Goal: Information Seeking & Learning: Learn about a topic

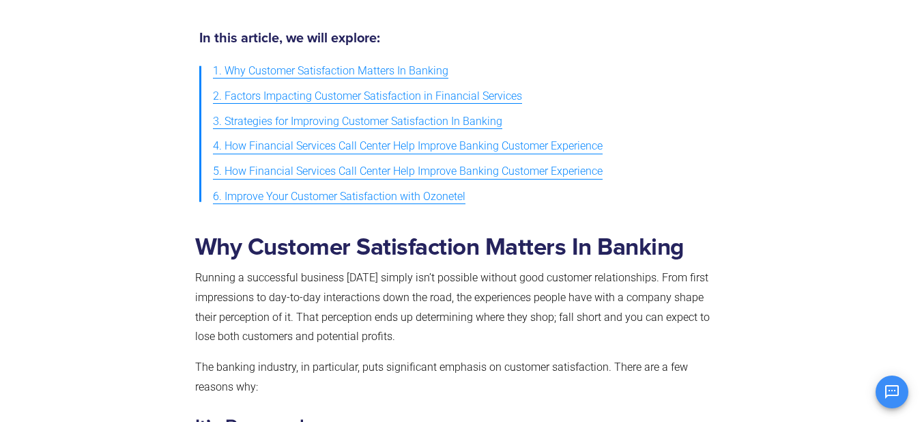
scroll to position [751, 0]
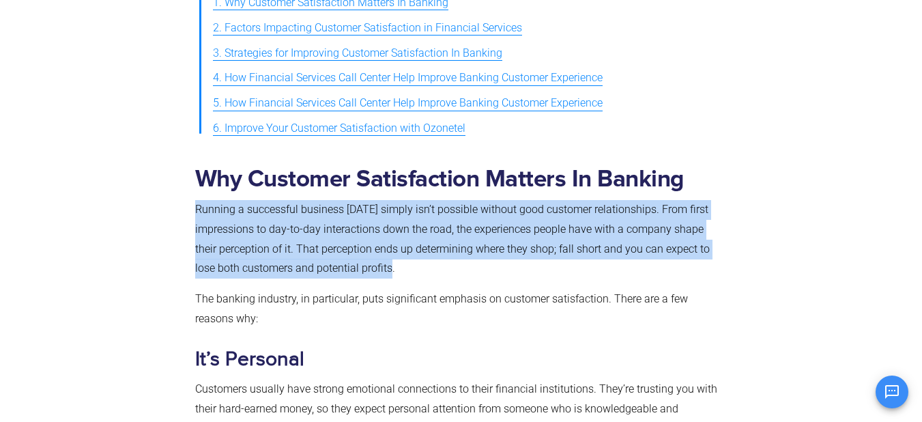
drag, startPoint x: 196, startPoint y: 207, endPoint x: 400, endPoint y: 264, distance: 212.0
click at [400, 265] on p "Running a successful business [DATE] simply isn’t possible without good custome…" at bounding box center [458, 239] width 527 height 79
copy span "Running a successful business [DATE] simply isn’t possible without good custome…"
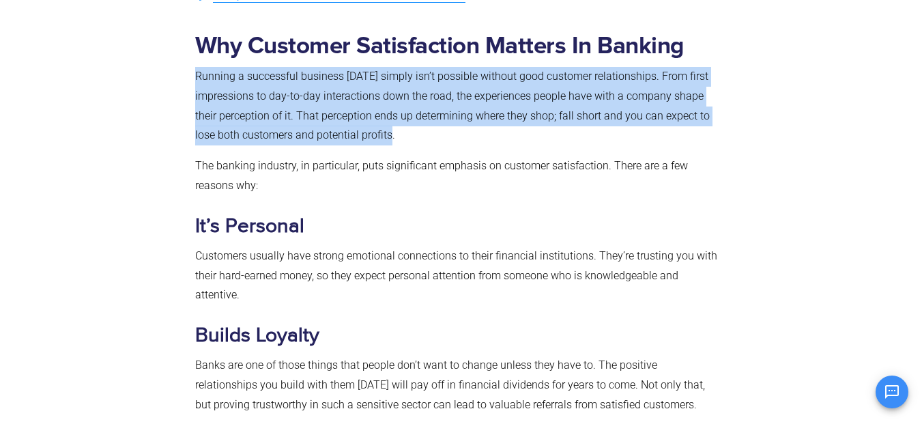
scroll to position [887, 0]
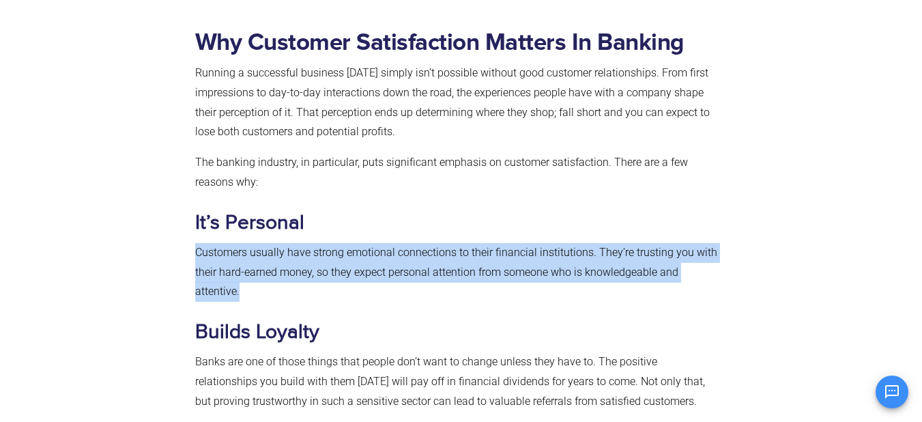
drag, startPoint x: 196, startPoint y: 248, endPoint x: 245, endPoint y: 289, distance: 63.5
click at [245, 289] on p "Customers usually have strong emotional connections to their financial institut…" at bounding box center [458, 272] width 527 height 59
copy span "Customers usually have strong emotional connections to their financial institut…"
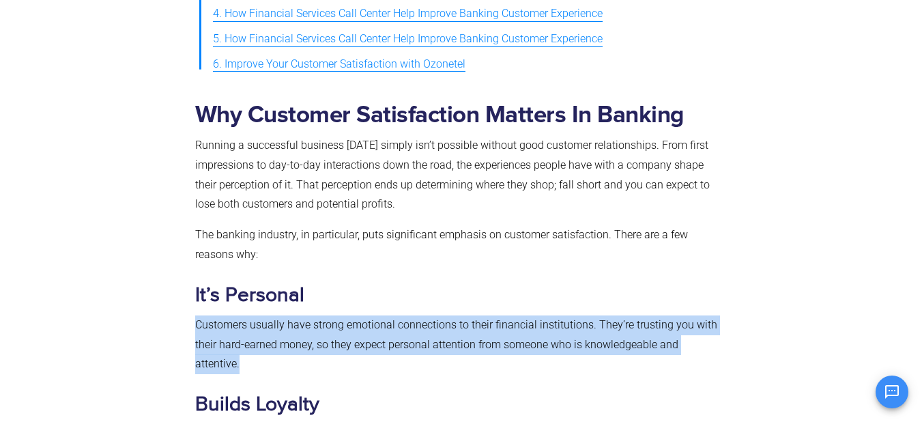
scroll to position [819, 0]
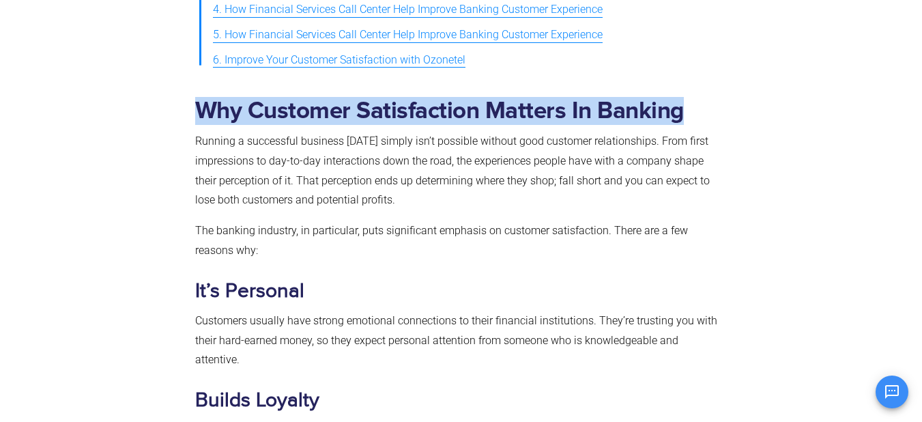
drag, startPoint x: 199, startPoint y: 111, endPoint x: 686, endPoint y: 107, distance: 487.4
click at [686, 107] on h2 "Why Customer Satisfaction Matters In Banking" at bounding box center [458, 111] width 527 height 28
copy b "Why Customer Satisfaction Matters In Banking"
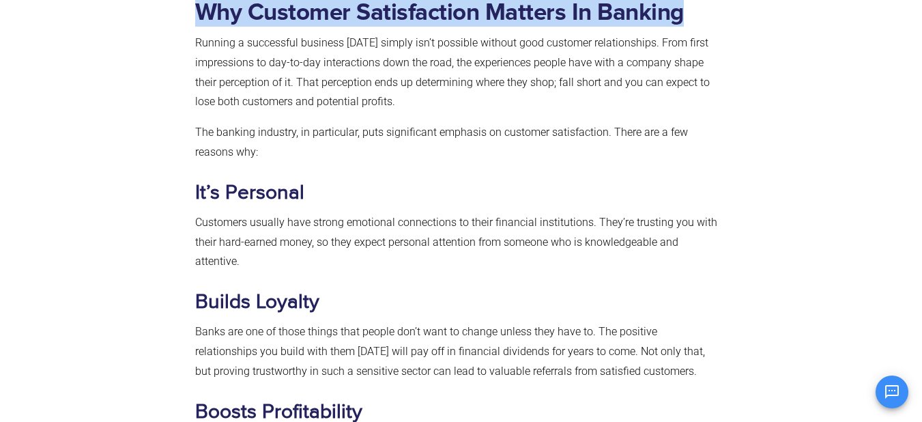
scroll to position [956, 0]
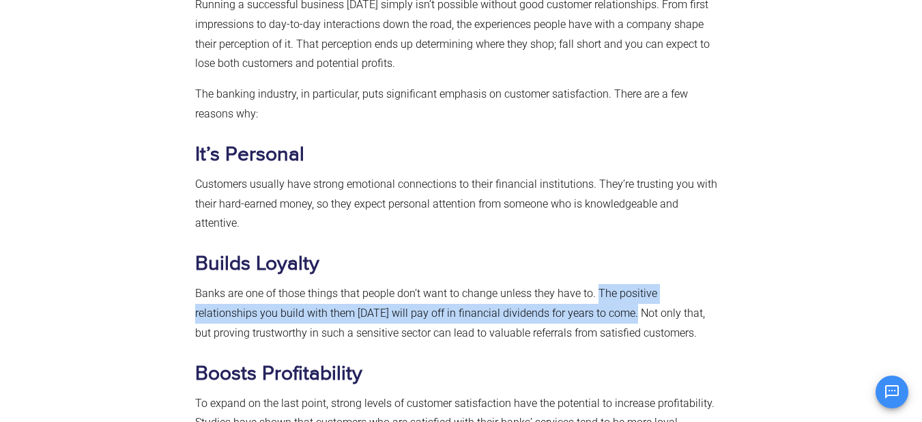
drag, startPoint x: 597, startPoint y: 292, endPoint x: 567, endPoint y: 318, distance: 39.2
click at [567, 318] on span "Banks are one of those things that people don’t want to change unless they have…" at bounding box center [450, 313] width 510 height 53
copy span "The positive relationships you build with them [DATE] will pay off in financial…"
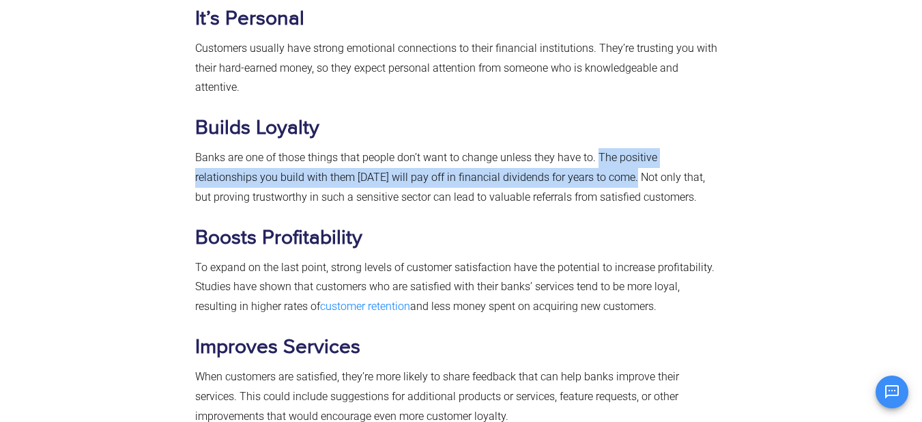
scroll to position [1092, 0]
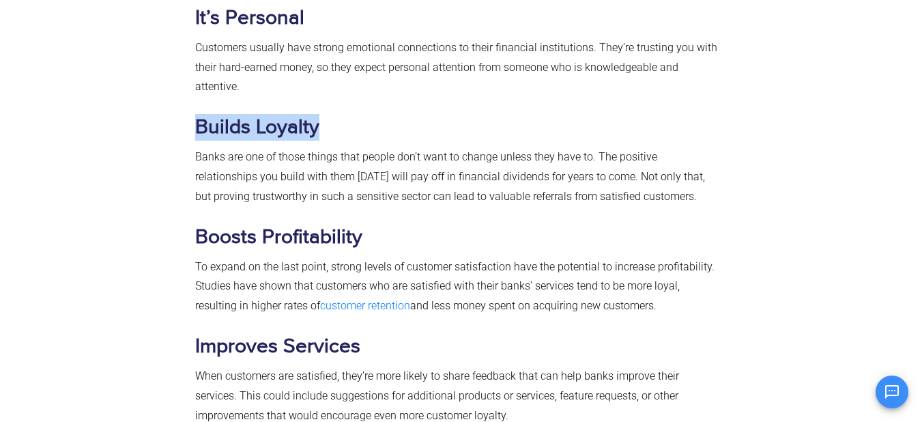
drag, startPoint x: 197, startPoint y: 126, endPoint x: 319, endPoint y: 130, distance: 121.6
click at [319, 129] on h3 "Builds Loyalty" at bounding box center [458, 127] width 527 height 27
copy b "Builds Loyalty"
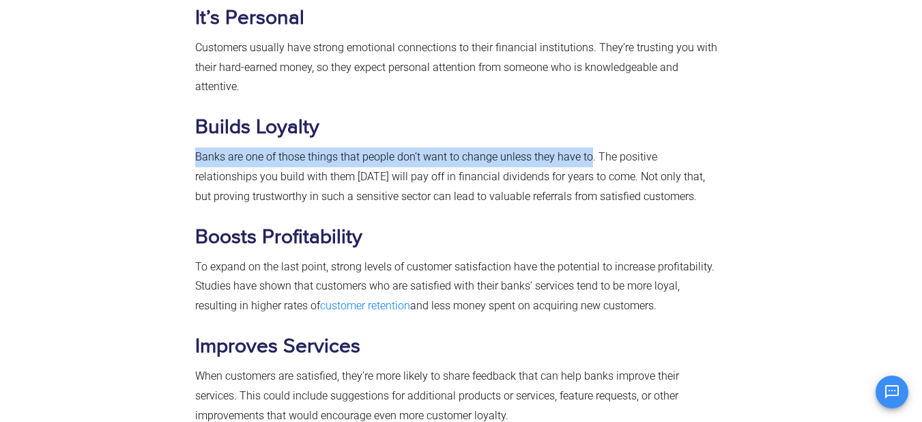
drag, startPoint x: 195, startPoint y: 156, endPoint x: 590, endPoint y: 161, distance: 395.3
click at [590, 161] on span "Banks are one of those things that people don’t want to change unless they have…" at bounding box center [450, 176] width 510 height 53
copy span "Banks are one of those things that people don’t want to change unless they have…"
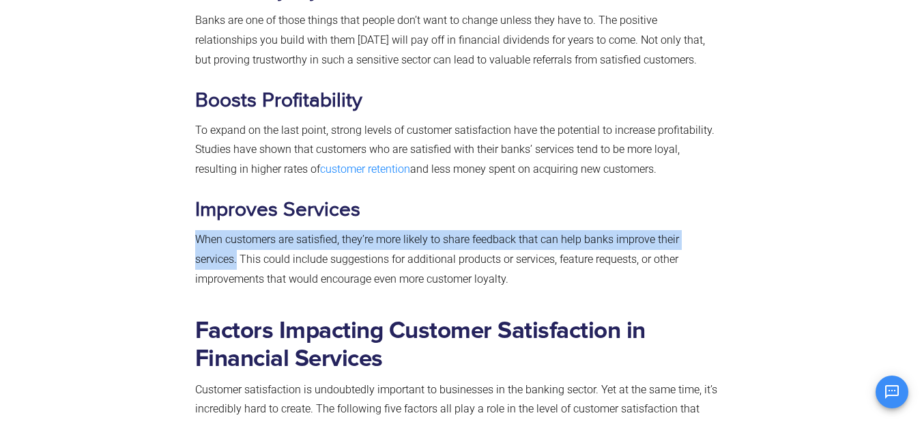
drag, startPoint x: 195, startPoint y: 241, endPoint x: 723, endPoint y: 236, distance: 528.4
copy span "When customers are satisfied, they’re more likely to share feedback that can he…"
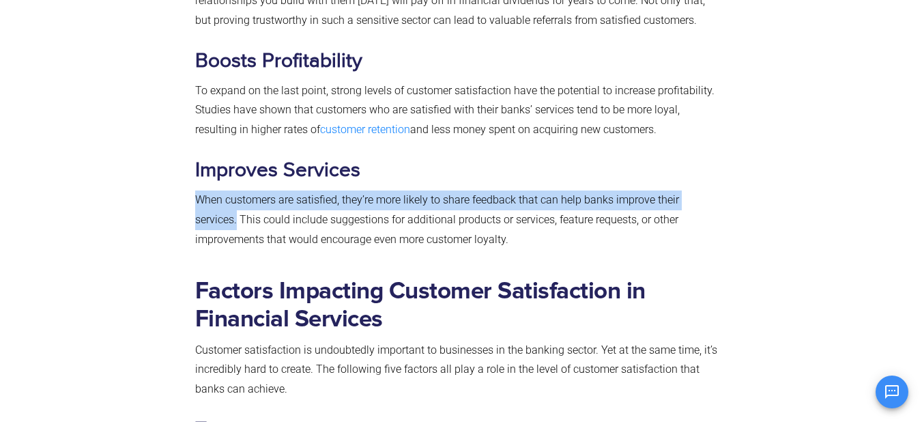
scroll to position [1297, 0]
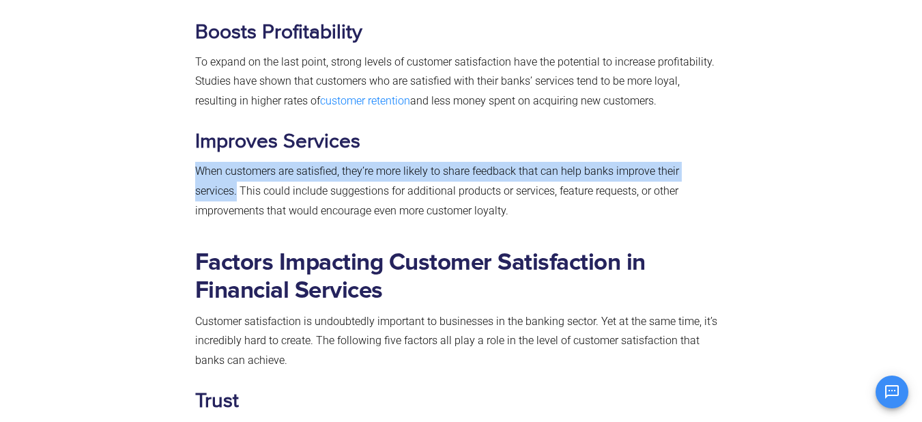
drag, startPoint x: 679, startPoint y: 77, endPoint x: 685, endPoint y: 102, distance: 26.0
click at [685, 102] on p "To expand on the last point, strong levels of customer satisfaction have the po…" at bounding box center [458, 82] width 527 height 59
copy p "resulting in higher rates of customer retention and less money spent on acquiri…"
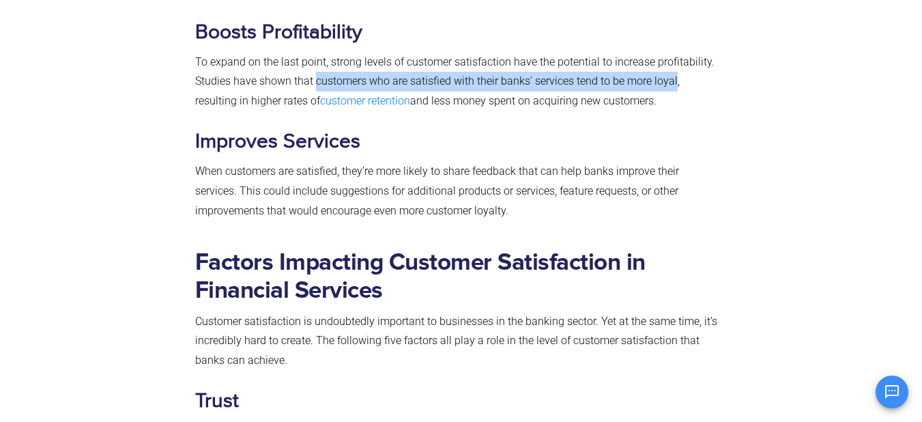
drag, startPoint x: 314, startPoint y: 81, endPoint x: 674, endPoint y: 80, distance: 360.4
click at [674, 80] on span "To expand on the last point, strong levels of customer satisfaction have the po…" at bounding box center [454, 81] width 519 height 53
copy span "customers who are satisfied with their banks’ services tend to be more loyal"
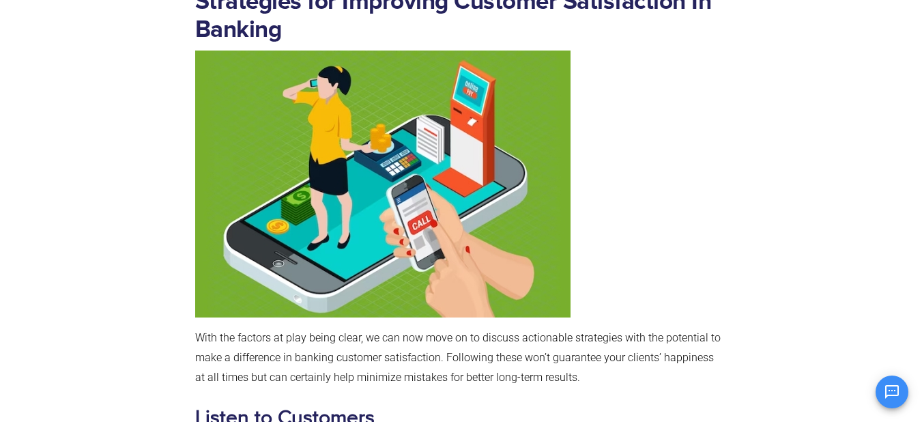
scroll to position [2526, 0]
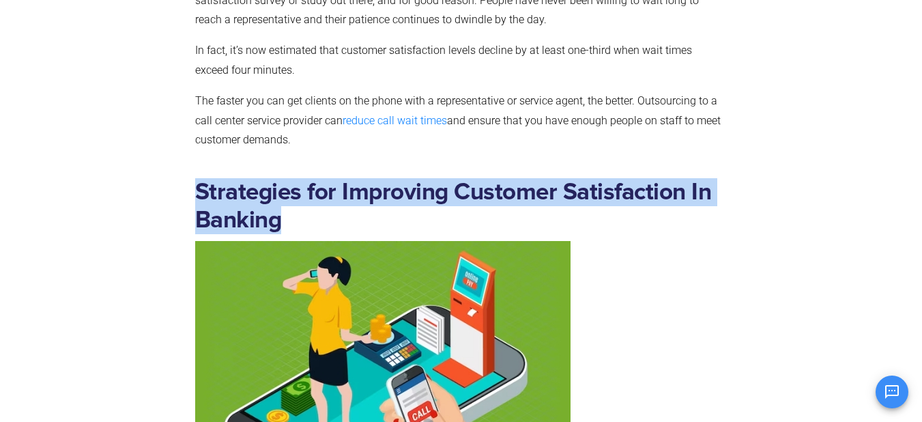
drag, startPoint x: 200, startPoint y: 187, endPoint x: 292, endPoint y: 223, distance: 99.0
click at [292, 223] on h2 "Strategies for Improving Customer Satisfaction In Banking" at bounding box center [458, 206] width 527 height 56
copy b "Strategies for Improving Customer Satisfaction In Banking"
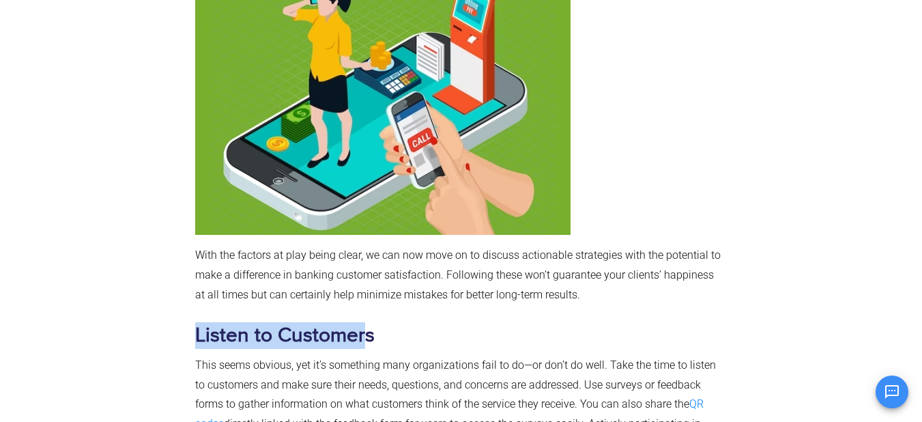
drag, startPoint x: 195, startPoint y: 337, endPoint x: 369, endPoint y: 340, distance: 173.4
click at [362, 339] on b "Listen to Customers" at bounding box center [285, 335] width 180 height 25
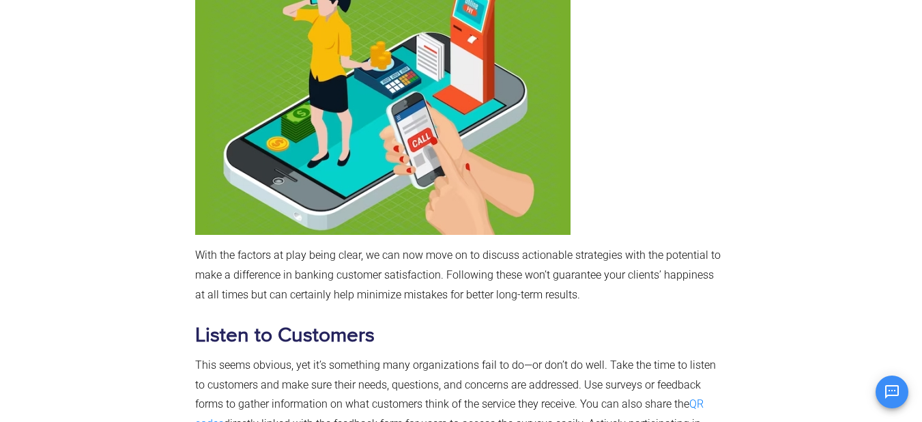
drag, startPoint x: 369, startPoint y: 340, endPoint x: 261, endPoint y: 340, distance: 108.5
click at [379, 340] on h3 "Listen to Customers" at bounding box center [458, 335] width 527 height 27
click at [257, 340] on b "Listen to Customers" at bounding box center [285, 335] width 180 height 25
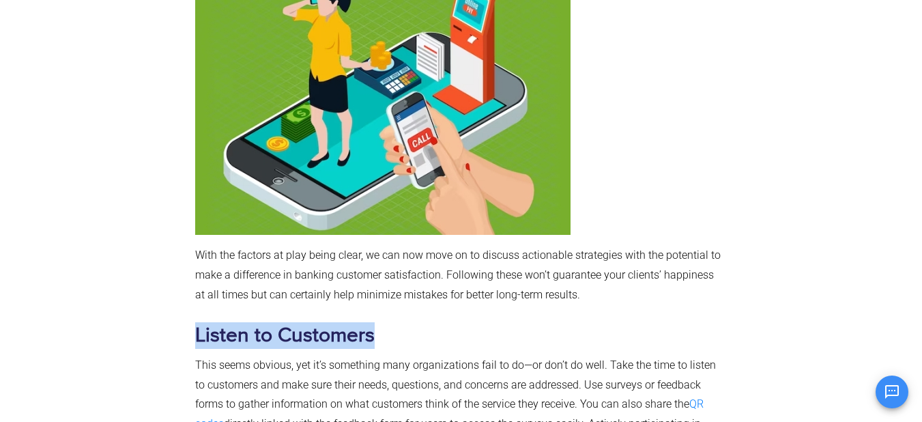
drag, startPoint x: 196, startPoint y: 333, endPoint x: 372, endPoint y: 342, distance: 176.3
click at [372, 342] on b "Listen to Customers" at bounding box center [285, 335] width 180 height 25
drag, startPoint x: 198, startPoint y: 335, endPoint x: 380, endPoint y: 341, distance: 181.7
click at [380, 341] on h3 "Listen to Customers" at bounding box center [458, 335] width 527 height 27
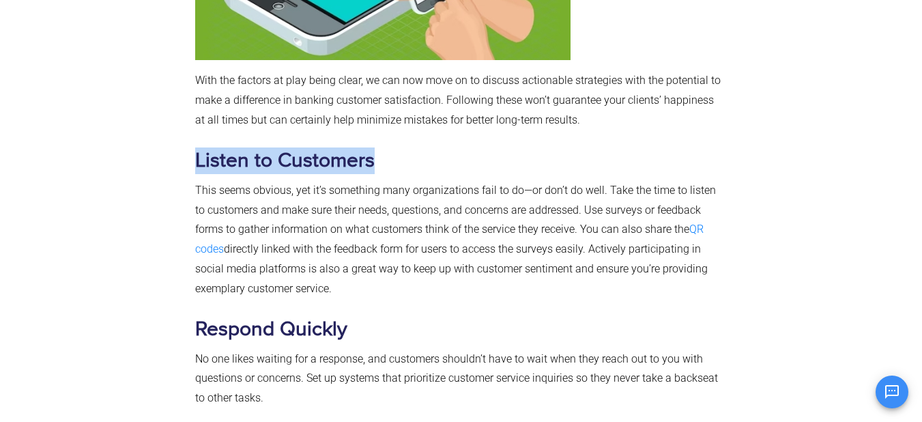
scroll to position [3072, 0]
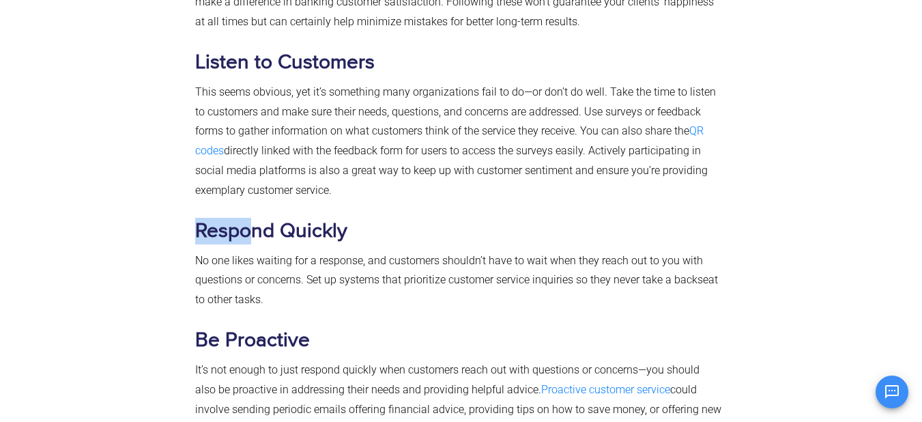
drag, startPoint x: 194, startPoint y: 230, endPoint x: 259, endPoint y: 231, distance: 65.5
click at [255, 231] on div "Strategies for Improving Customer Satisfaction In Banking With the factors at p…" at bounding box center [458, 159] width 541 height 1074
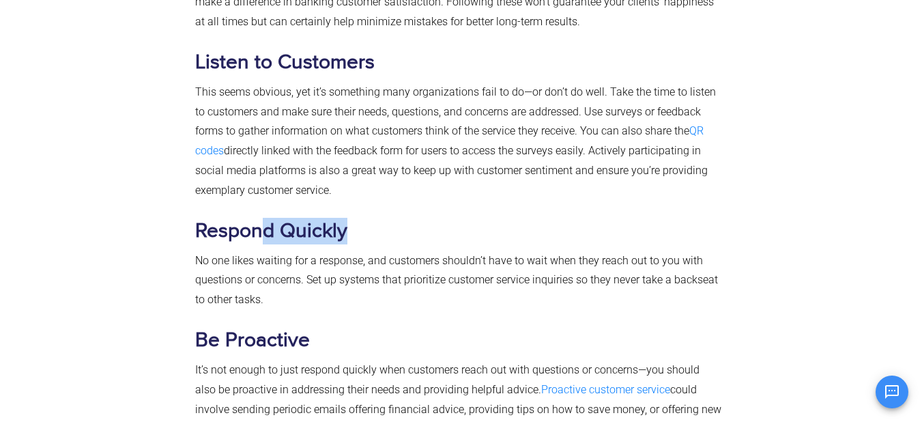
drag, startPoint x: 259, startPoint y: 231, endPoint x: 354, endPoint y: 232, distance: 94.9
click at [354, 232] on h3 "Respond Quickly" at bounding box center [458, 231] width 527 height 27
click at [355, 232] on h3 "Respond Quickly" at bounding box center [458, 231] width 527 height 27
click at [243, 227] on b "Respond Quickly" at bounding box center [271, 230] width 152 height 25
drag, startPoint x: 197, startPoint y: 229, endPoint x: 362, endPoint y: 228, distance: 165.2
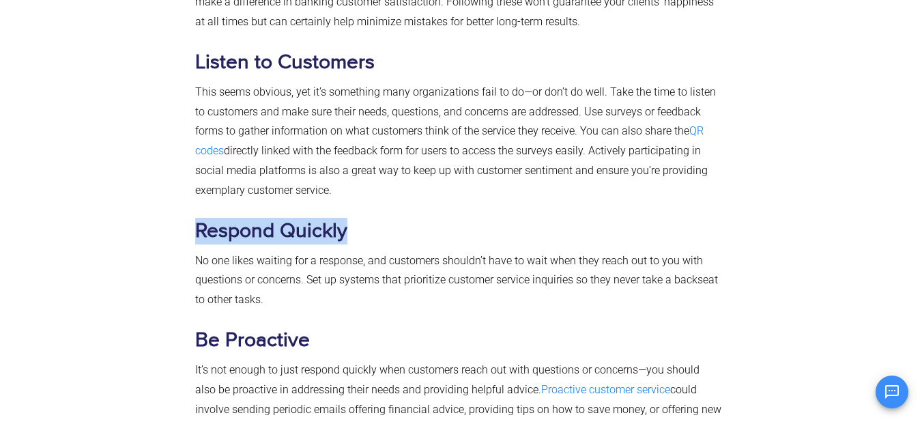
click at [362, 228] on h3 "Respond Quickly" at bounding box center [458, 231] width 527 height 27
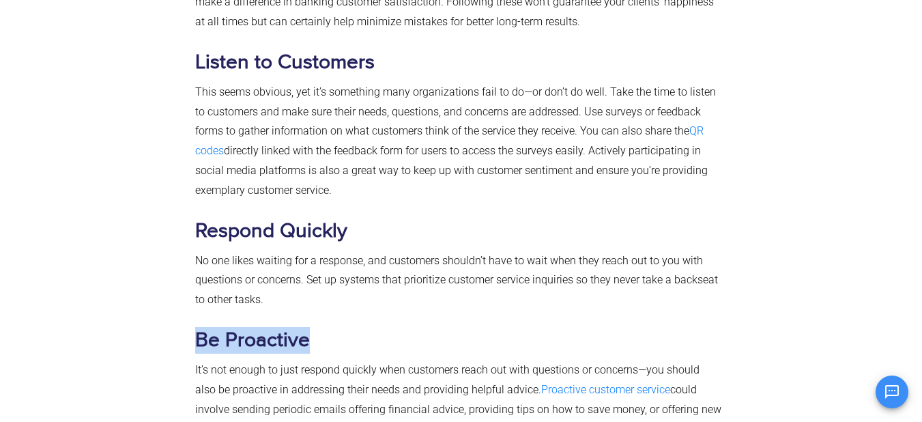
drag, startPoint x: 199, startPoint y: 338, endPoint x: 313, endPoint y: 339, distance: 114.0
click at [313, 339] on h3 "Be Proactive" at bounding box center [458, 340] width 527 height 27
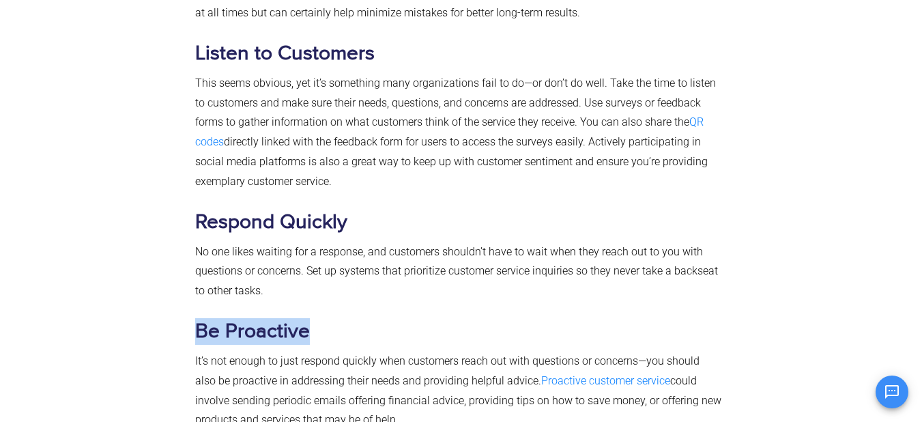
scroll to position [3345, 0]
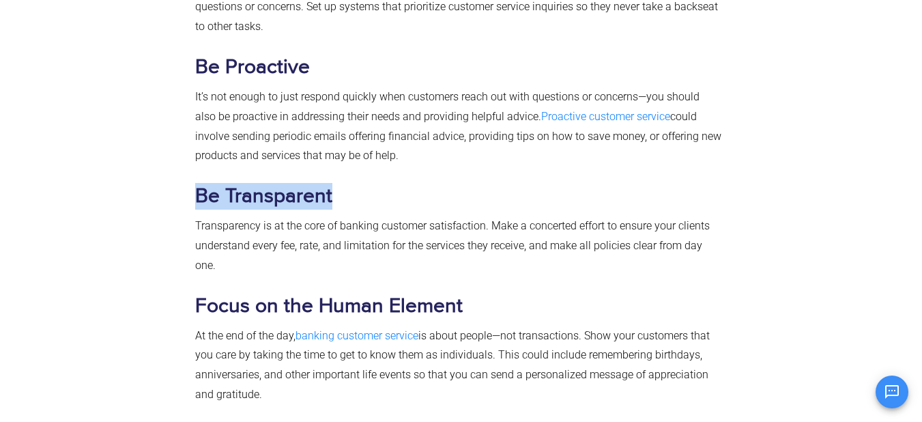
drag, startPoint x: 197, startPoint y: 199, endPoint x: 336, endPoint y: 199, distance: 138.6
click at [336, 199] on h3 "Be Transparent" at bounding box center [458, 196] width 527 height 27
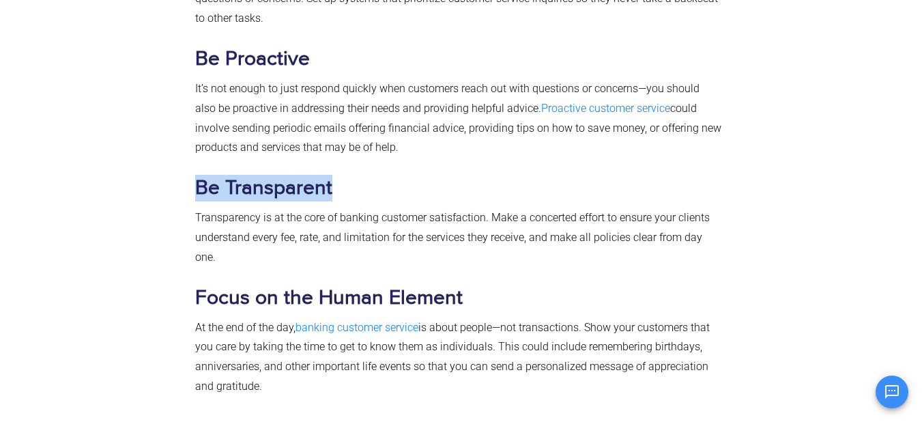
scroll to position [3481, 0]
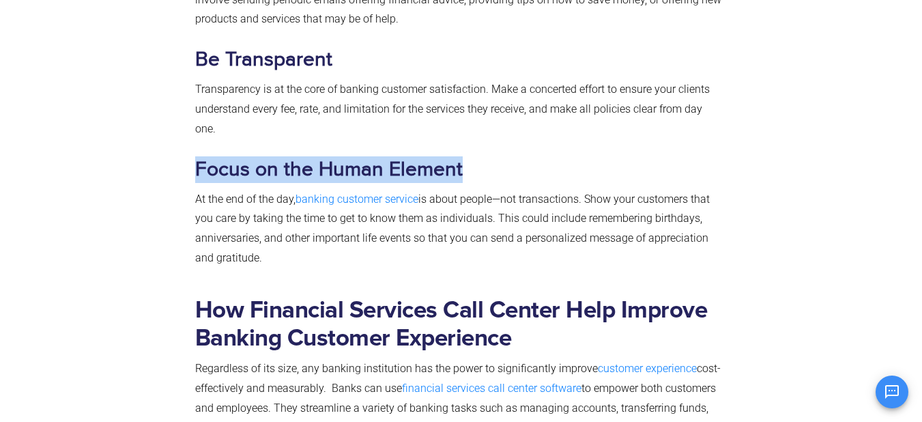
drag, startPoint x: 197, startPoint y: 165, endPoint x: 460, endPoint y: 165, distance: 263.5
click at [460, 165] on h3 "Focus on the Human Element" at bounding box center [458, 169] width 527 height 27
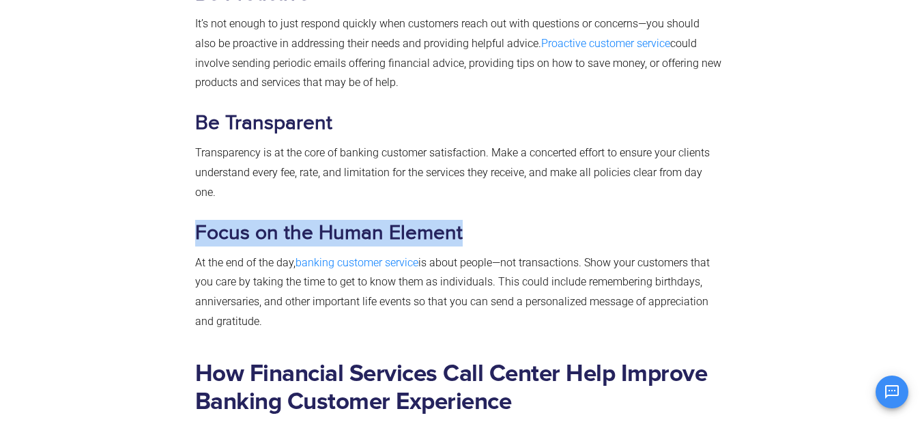
scroll to position [3413, 0]
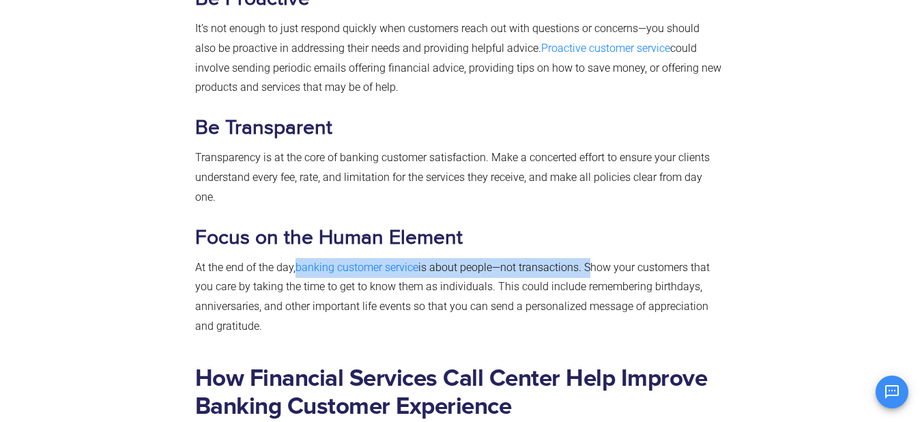
drag, startPoint x: 296, startPoint y: 267, endPoint x: 586, endPoint y: 271, distance: 290.8
click at [586, 271] on p "At the end of the day, banking customer service is about people—not transaction…" at bounding box center [458, 297] width 527 height 79
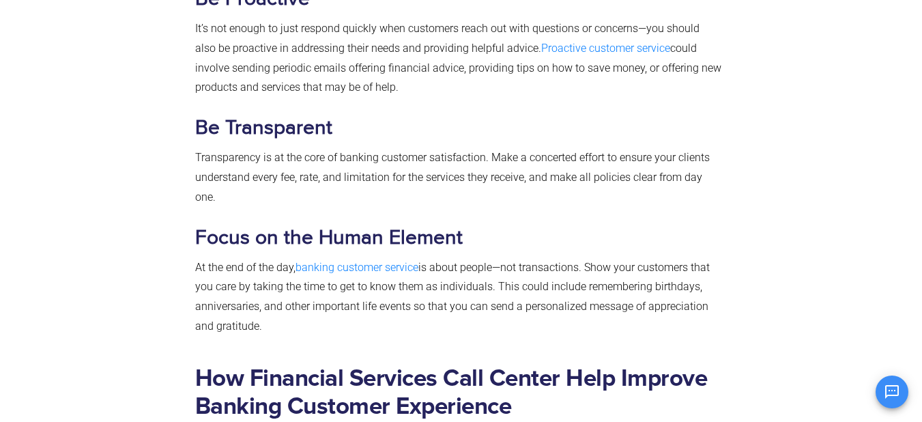
click at [596, 272] on span "is about people—not transactions. Show your customers that you care by taking t…" at bounding box center [452, 297] width 515 height 72
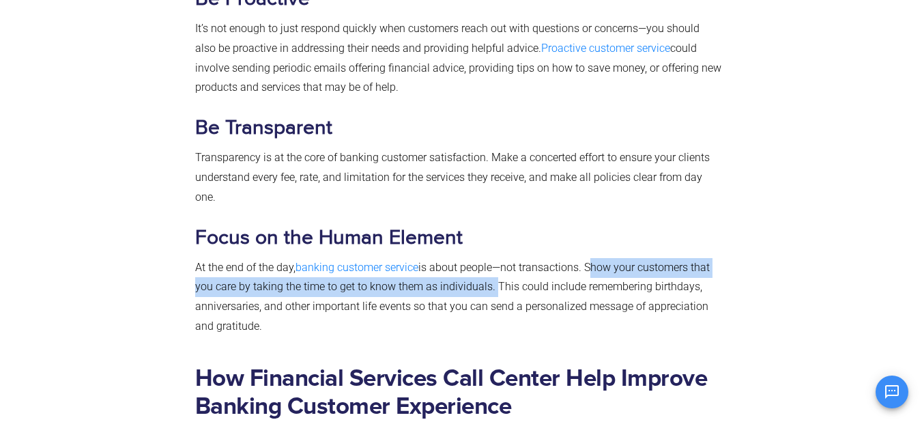
drag, startPoint x: 589, startPoint y: 266, endPoint x: 491, endPoint y: 288, distance: 100.8
click at [491, 288] on span "is about people—not transactions. Show your customers that you care by taking t…" at bounding box center [452, 297] width 515 height 72
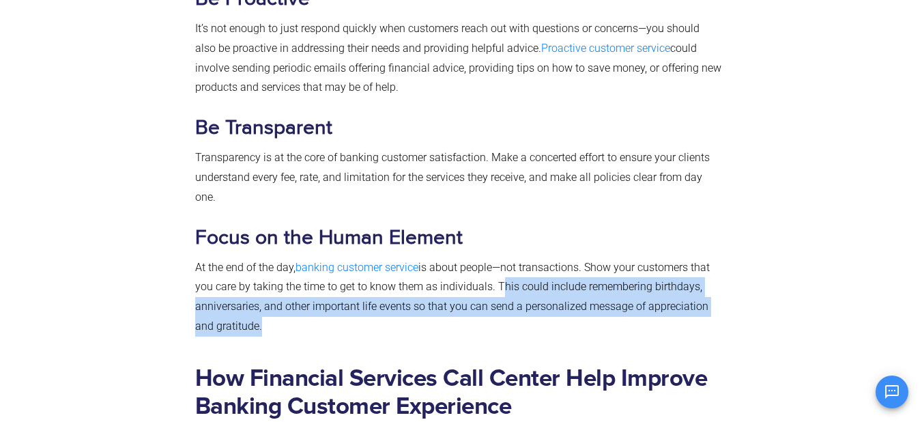
drag, startPoint x: 494, startPoint y: 283, endPoint x: 199, endPoint y: 338, distance: 299.9
